Goal: Transaction & Acquisition: Obtain resource

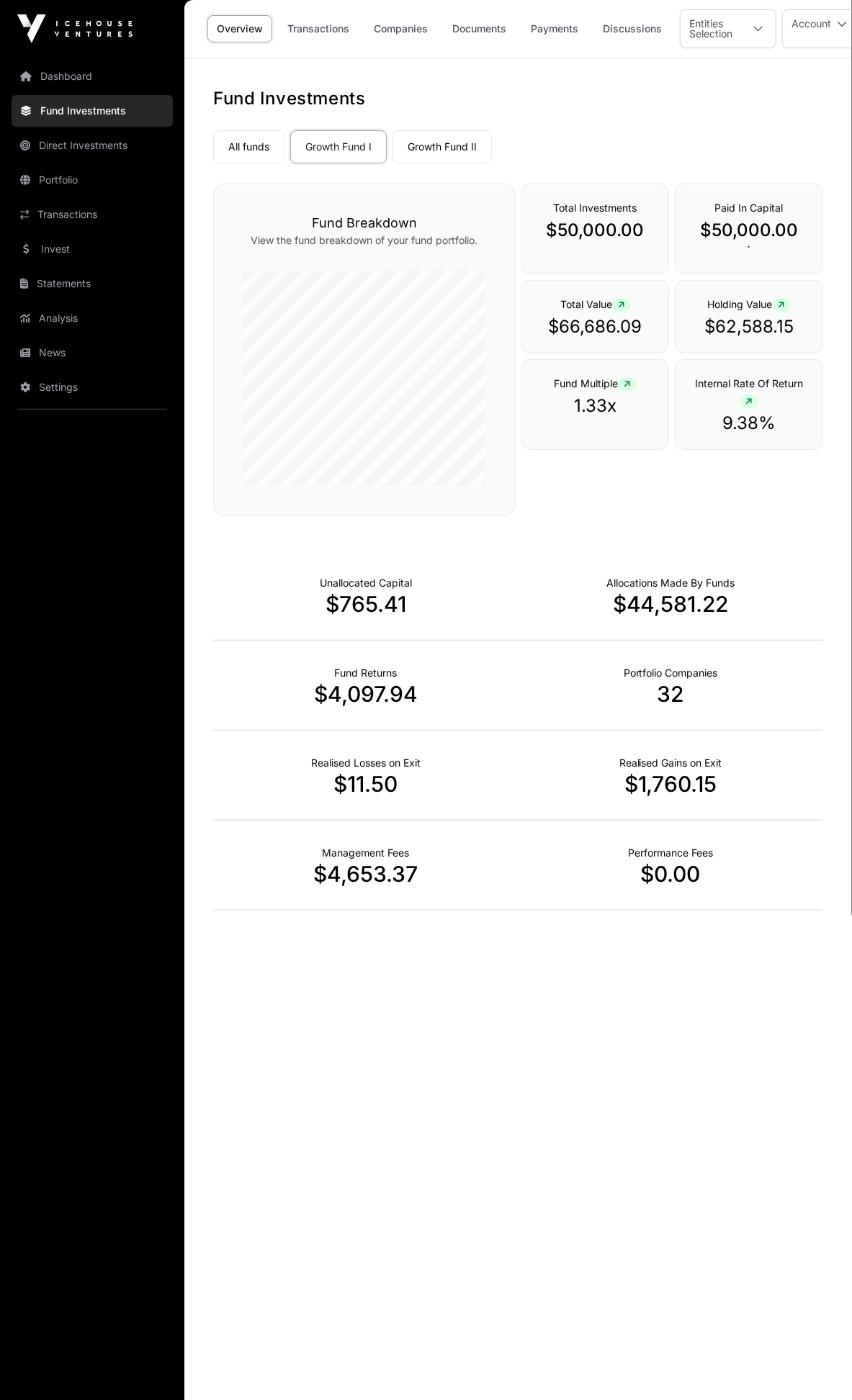
click at [344, 32] on link "Transactions" at bounding box center [318, 28] width 81 height 27
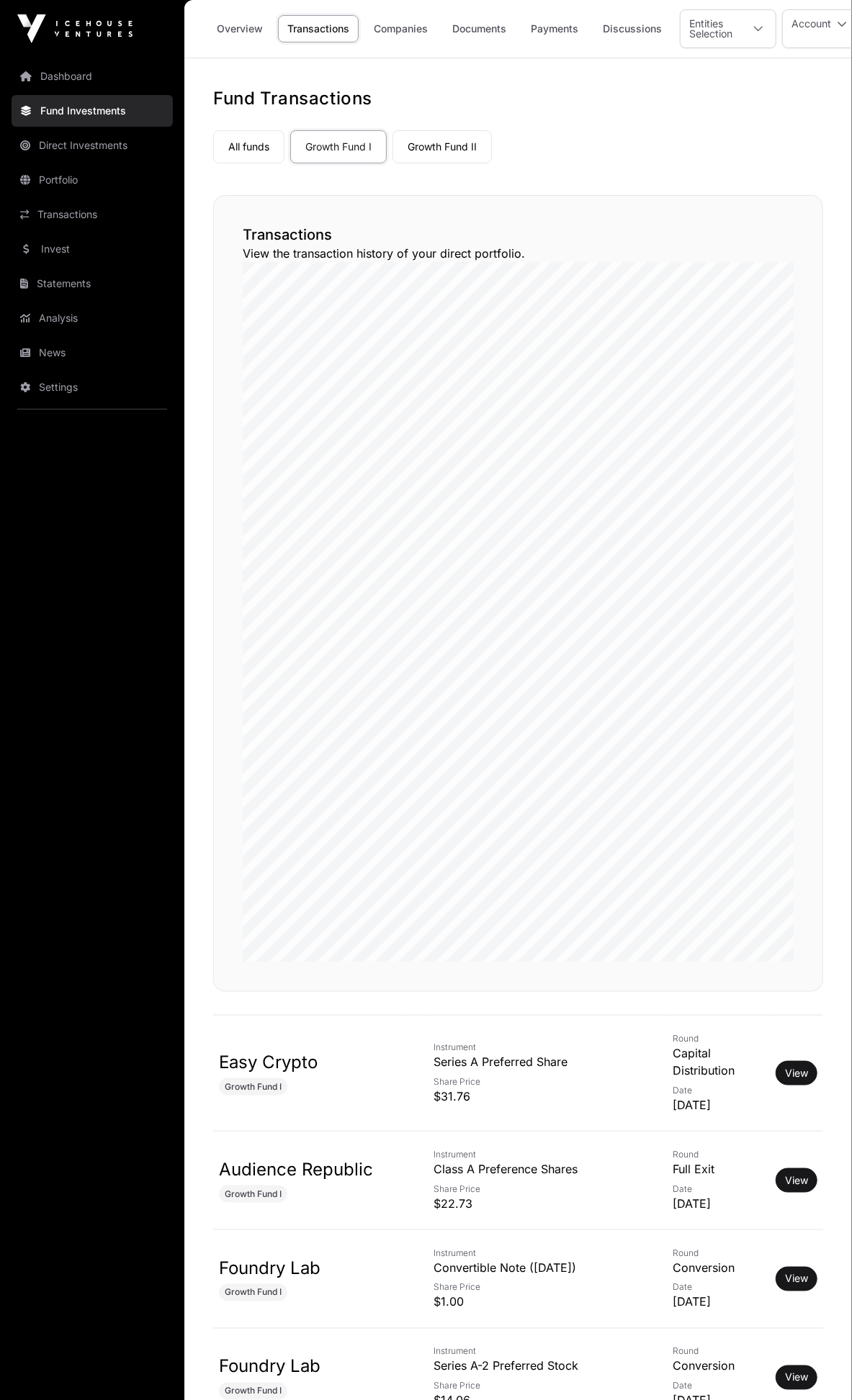
scroll to position [266, 0]
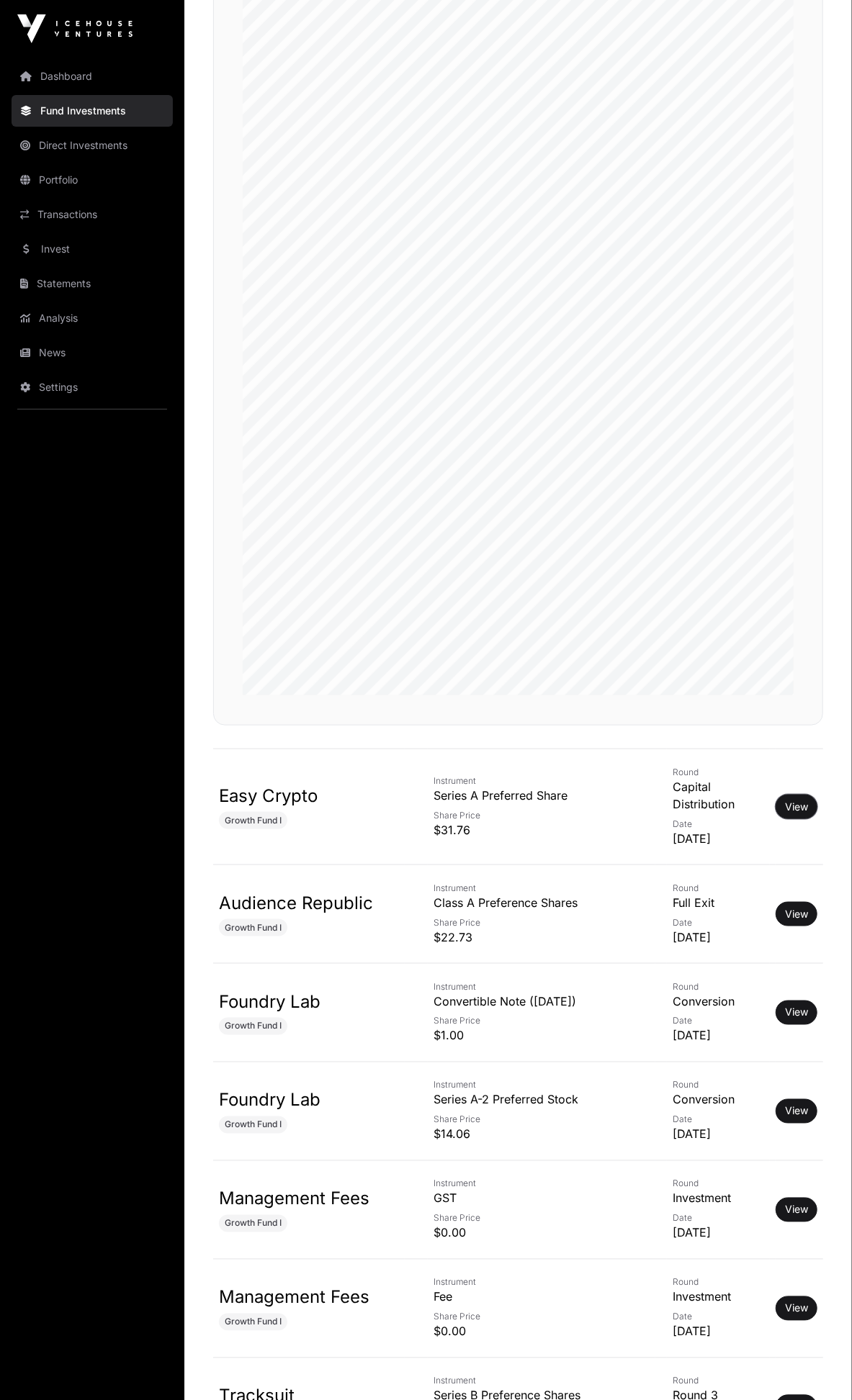
click at [796, 795] on button "View" at bounding box center [796, 807] width 41 height 25
click at [794, 800] on link "View" at bounding box center [796, 807] width 23 height 14
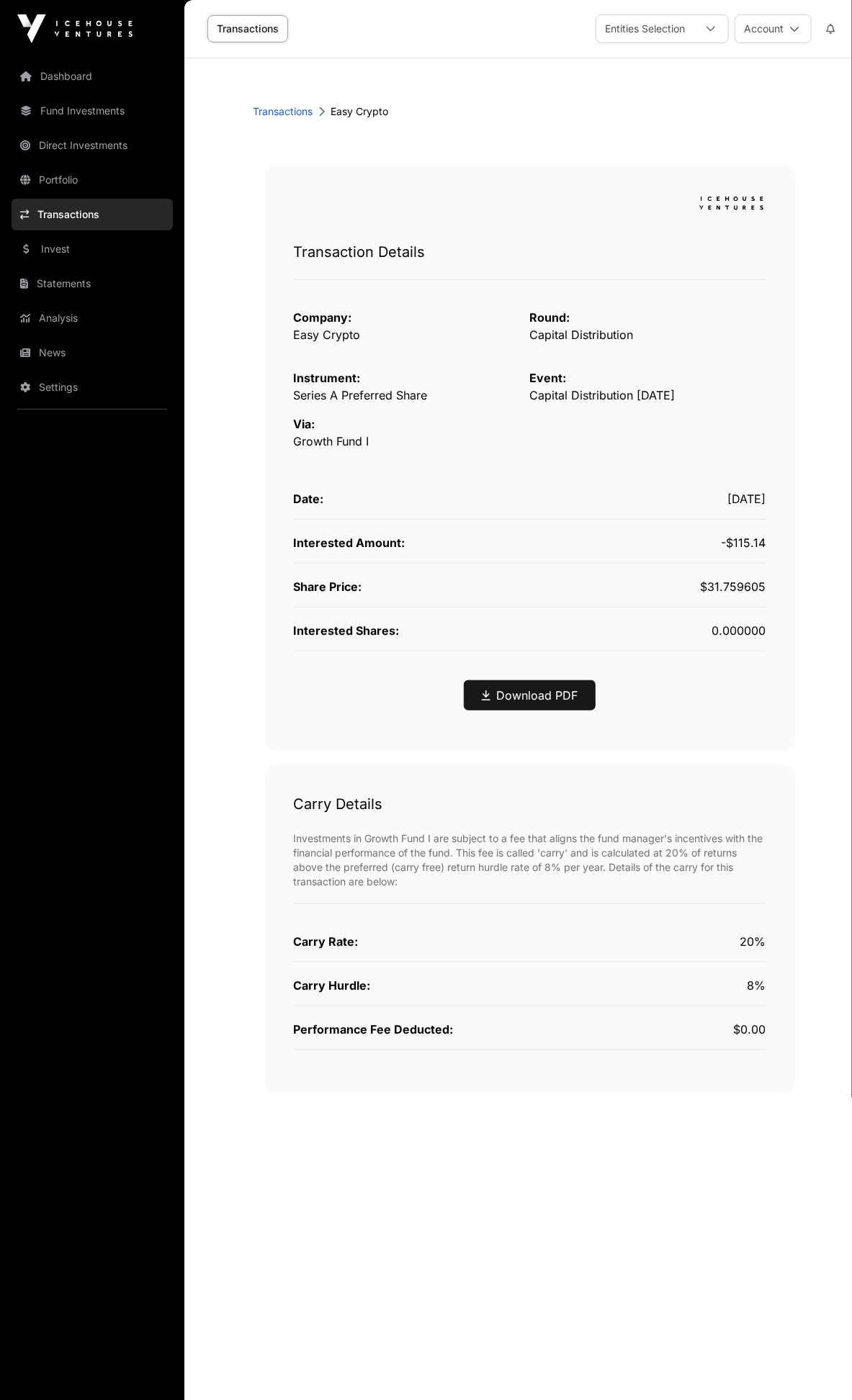
click at [556, 694] on link "Download PDF" at bounding box center [530, 695] width 96 height 18
click at [290, 111] on link "Transactions" at bounding box center [284, 111] width 60 height 14
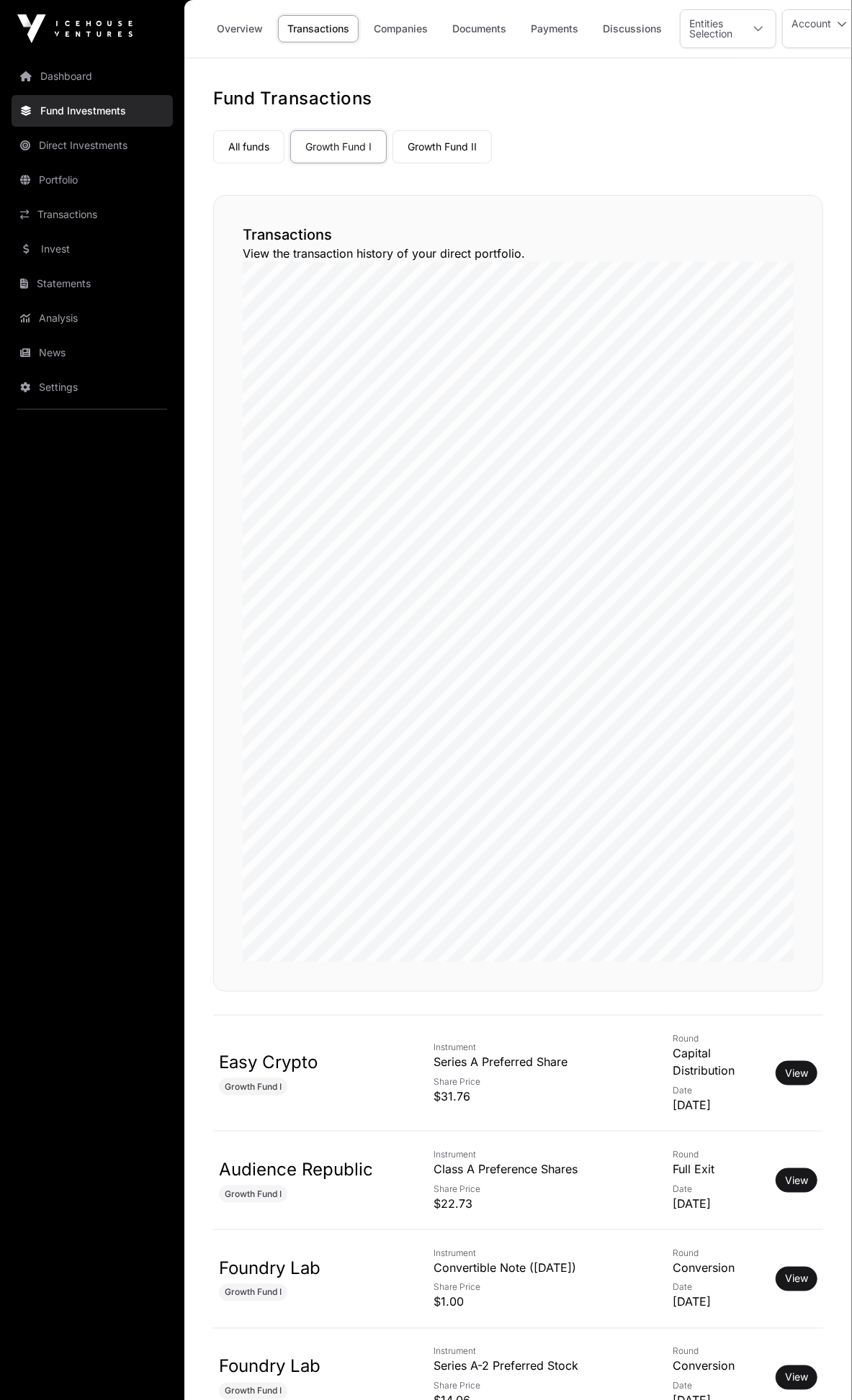
scroll to position [266, 0]
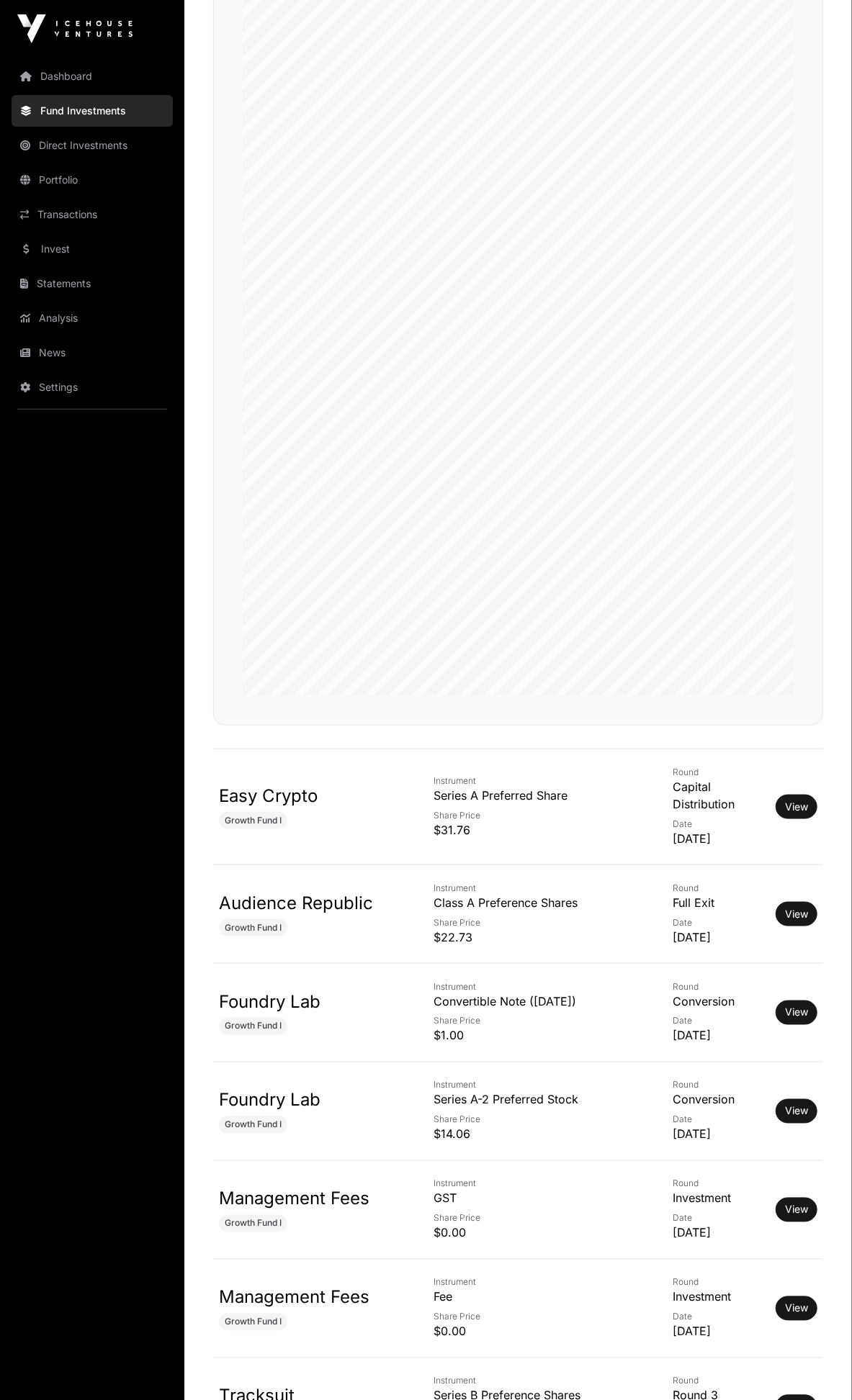
click at [785, 907] on link "View" at bounding box center [796, 914] width 23 height 14
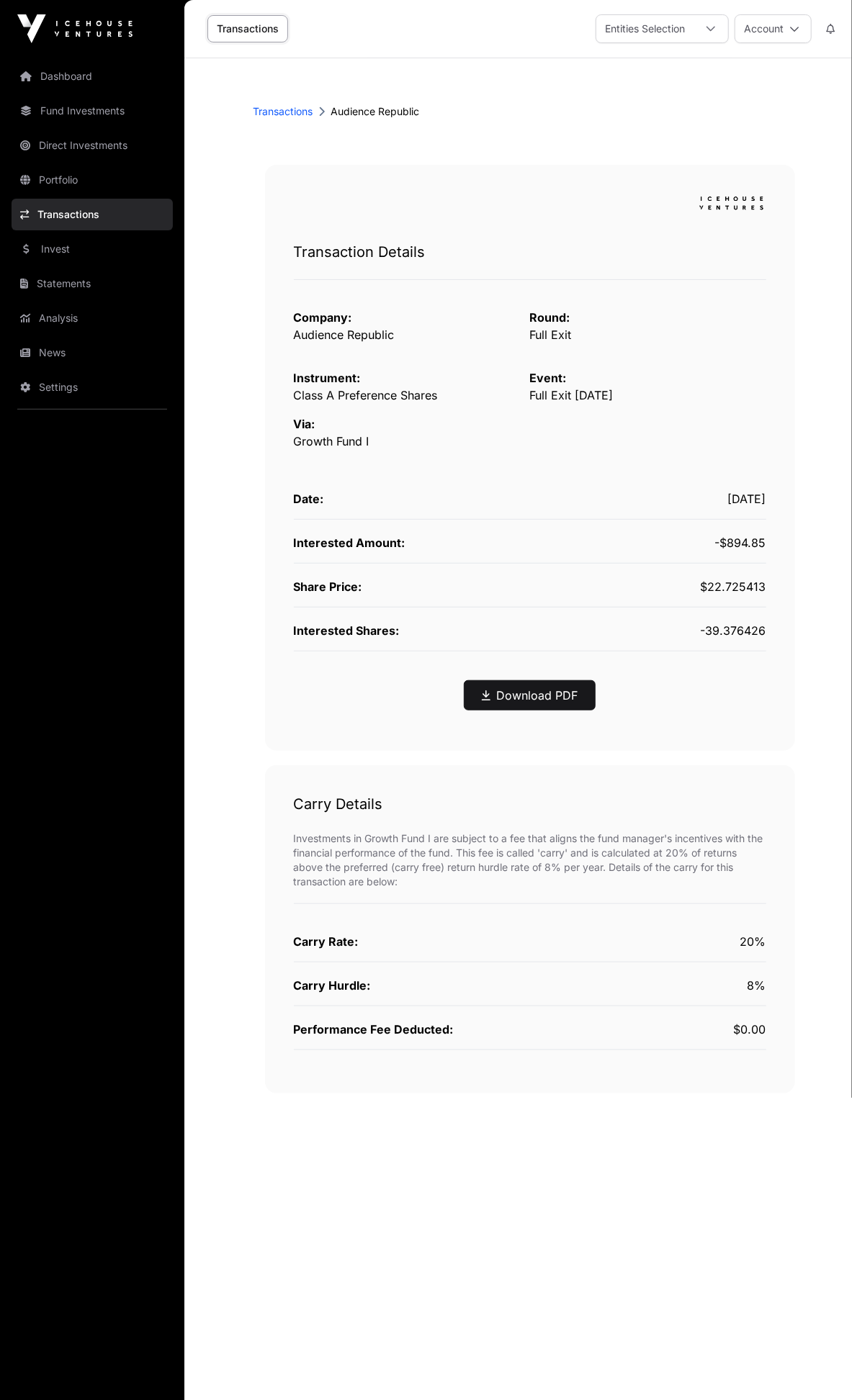
click at [540, 694] on link "Download PDF" at bounding box center [530, 695] width 96 height 18
